Goal: Find contact information: Find contact information

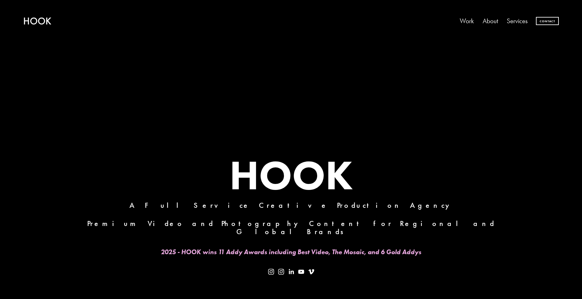
click at [519, 24] on link "Services" at bounding box center [516, 20] width 21 height 13
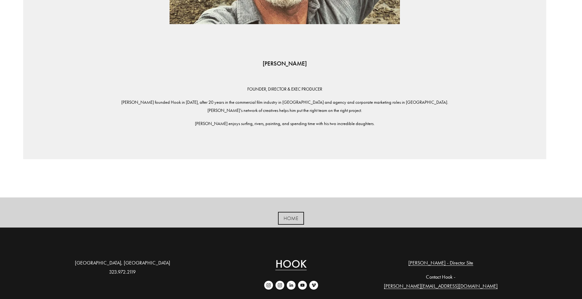
scroll to position [736, 0]
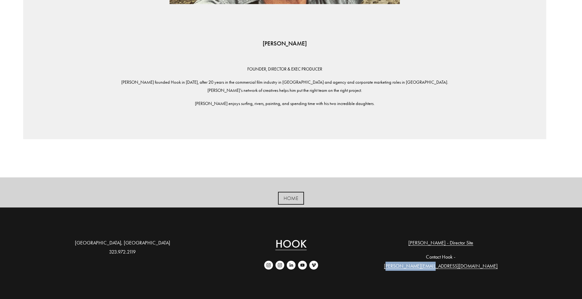
drag, startPoint x: 479, startPoint y: 251, endPoint x: 437, endPoint y: 250, distance: 42.3
click at [437, 252] on p "Contact Hook - [PERSON_NAME][EMAIL_ADDRESS][DOMAIN_NAME]" at bounding box center [440, 261] width 139 height 18
drag, startPoint x: 437, startPoint y: 250, endPoint x: 443, endPoint y: 250, distance: 6.0
copy link "[PERSON_NAME][EMAIL_ADDRESS][DOMAIN_NAME]"
